Goal: Task Accomplishment & Management: Manage account settings

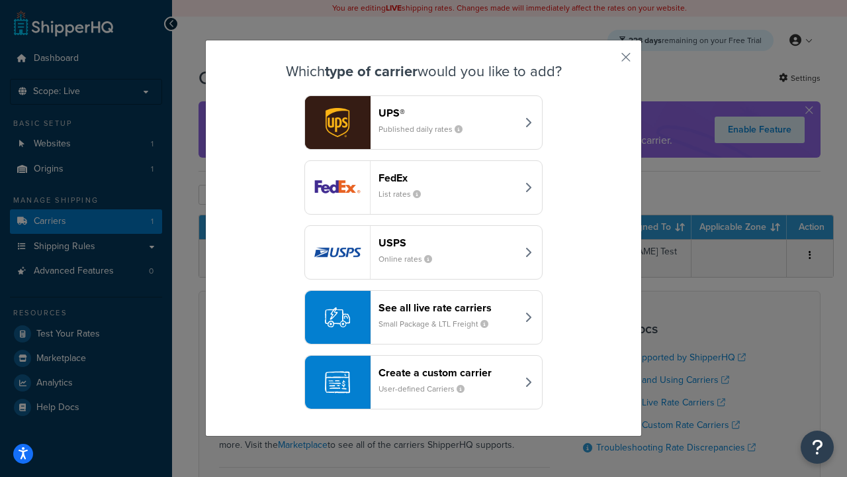
click at [447, 177] on header "FedEx" at bounding box center [448, 177] width 138 height 13
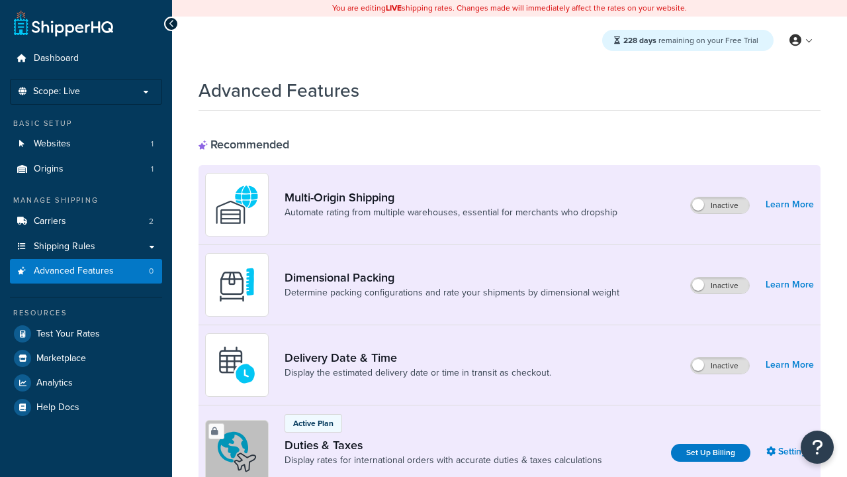
scroll to position [429, 0]
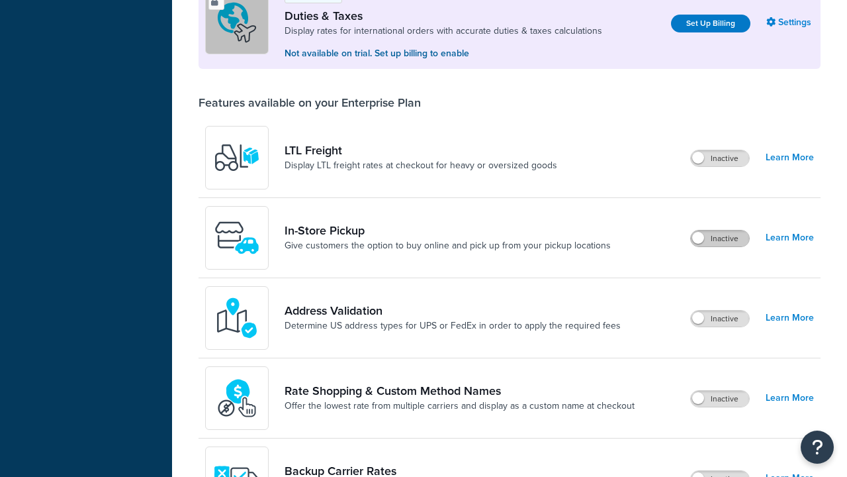
click at [720, 238] on label "Inactive" at bounding box center [720, 238] width 58 height 16
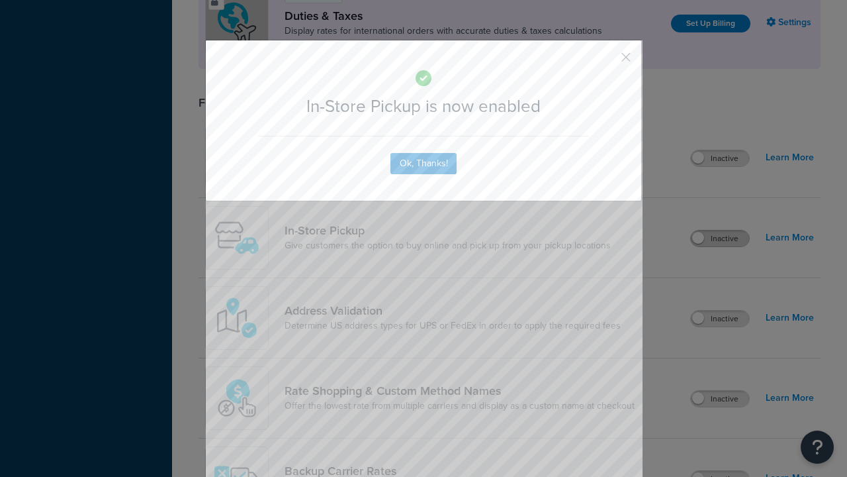
scroll to position [0, 0]
click at [606, 62] on button "button" at bounding box center [606, 61] width 3 height 3
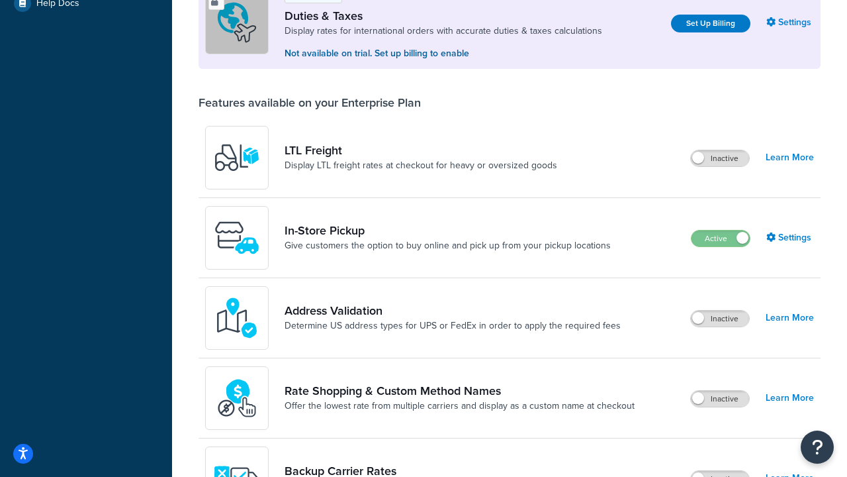
scroll to position [404, 0]
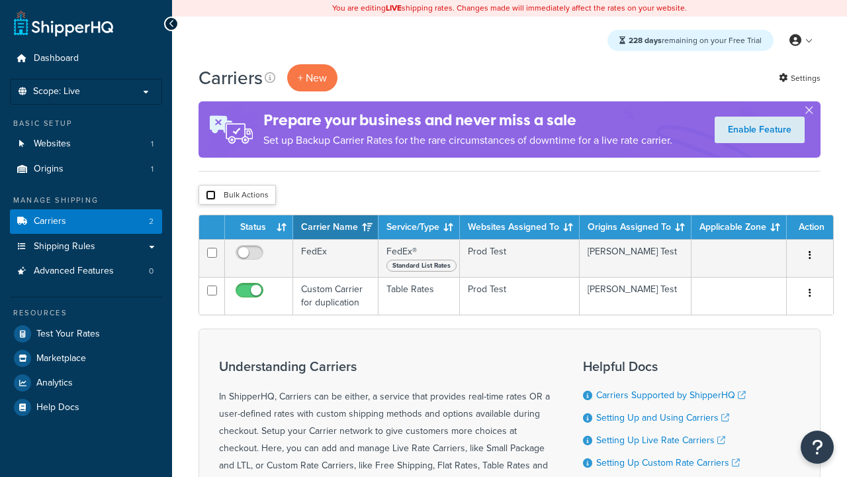
click at [210, 195] on input "checkbox" at bounding box center [211, 195] width 10 height 10
checkbox input "true"
click at [0, 0] on button "Delete" at bounding box center [0, 0] width 0 height 0
